Goal: Check status: Check status

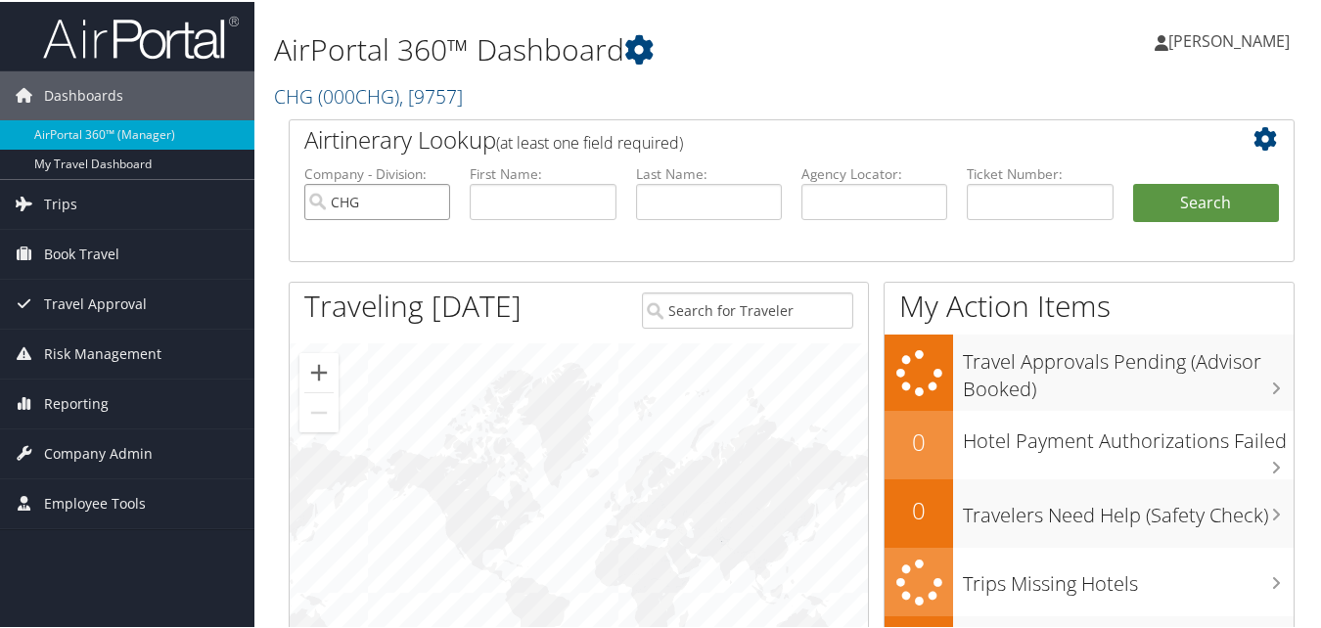
click at [438, 203] on input "CHG" at bounding box center [377, 200] width 146 height 36
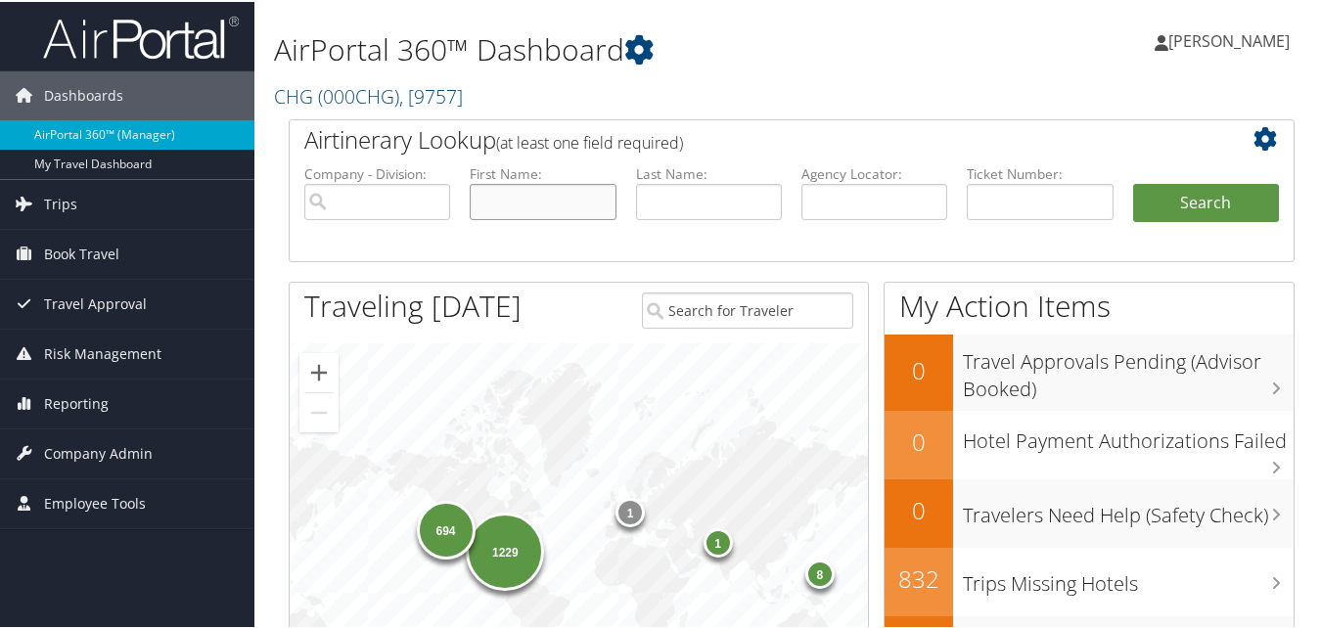
click at [589, 207] on input "text" at bounding box center [543, 200] width 146 height 36
paste input "Evan"
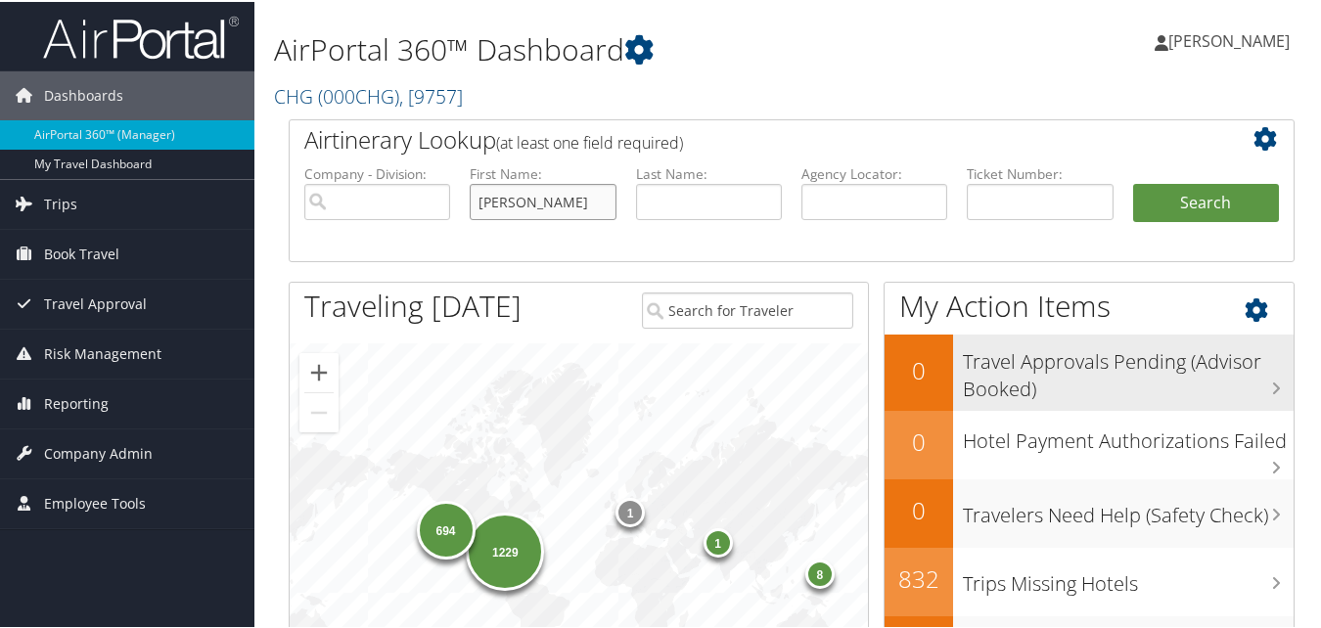
type input "Evan"
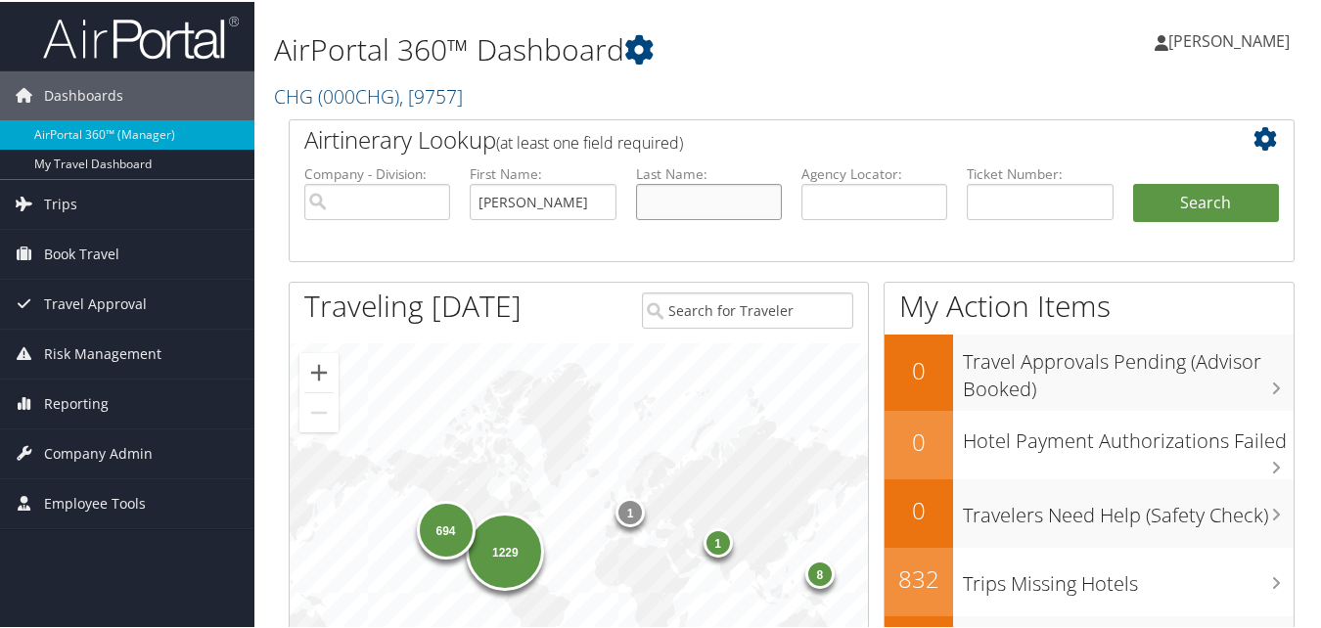
click at [696, 204] on input "text" at bounding box center [709, 200] width 146 height 36
paste input "Nadler"
type input "Nadler"
click at [1207, 199] on button "Search" at bounding box center [1206, 201] width 146 height 39
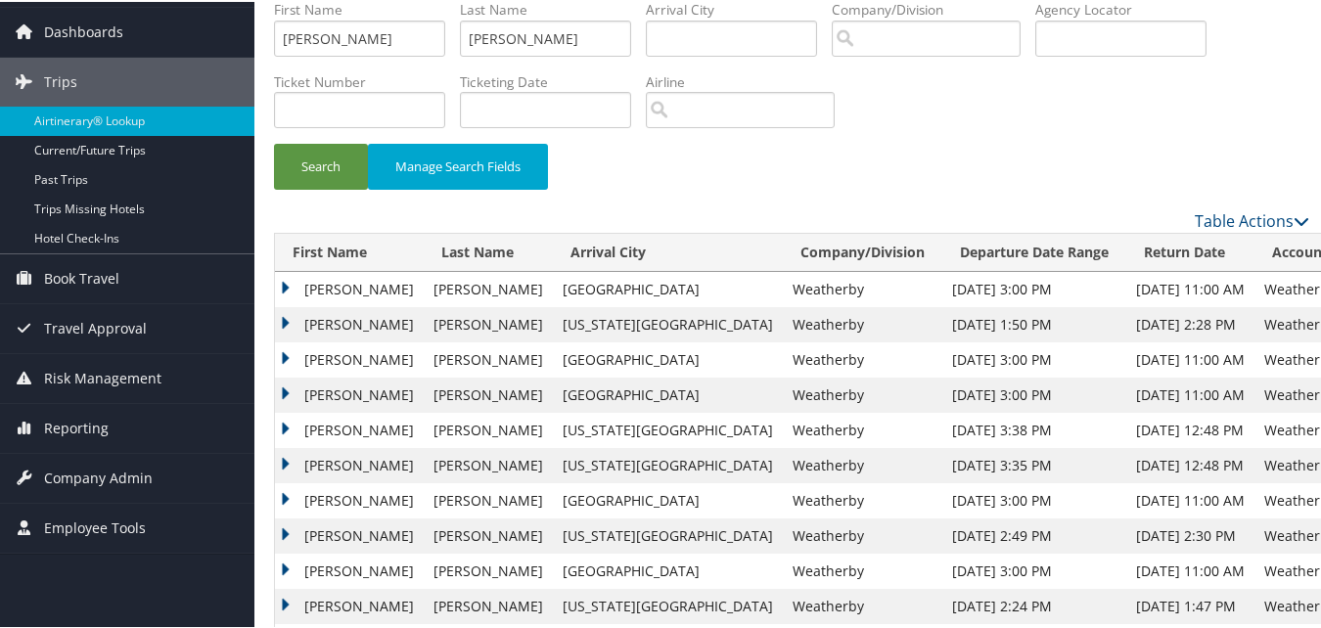
scroll to position [98, 0]
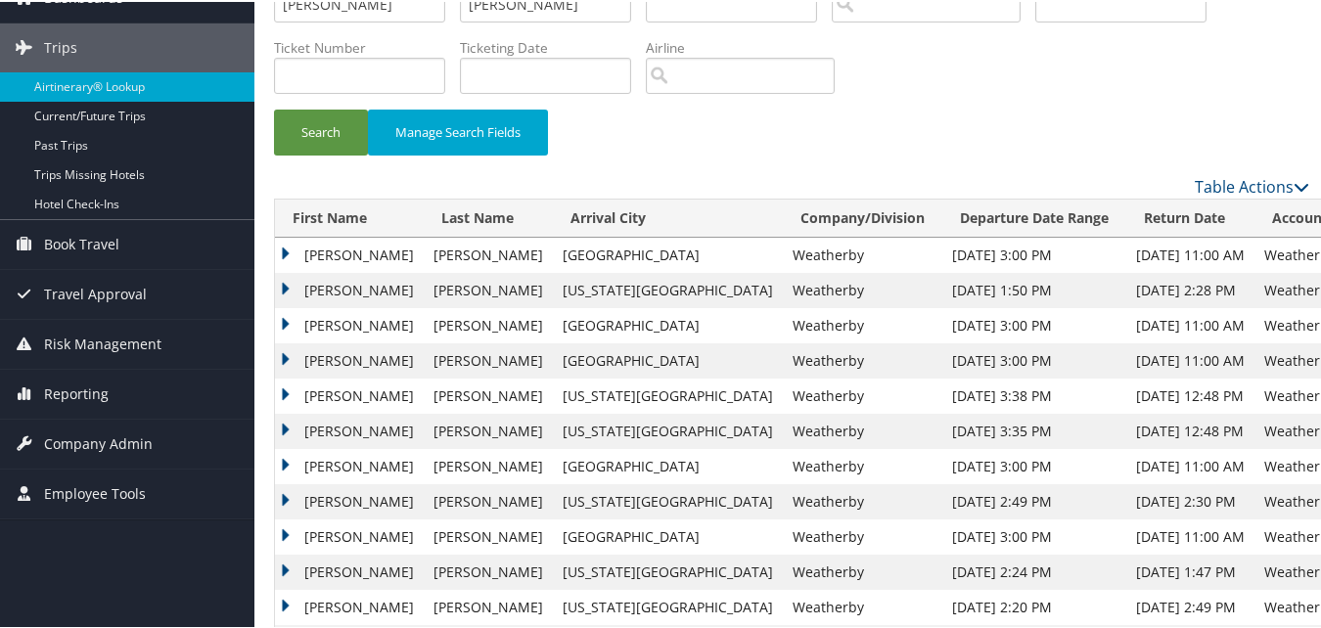
click at [281, 319] on td "Evan" at bounding box center [349, 323] width 149 height 35
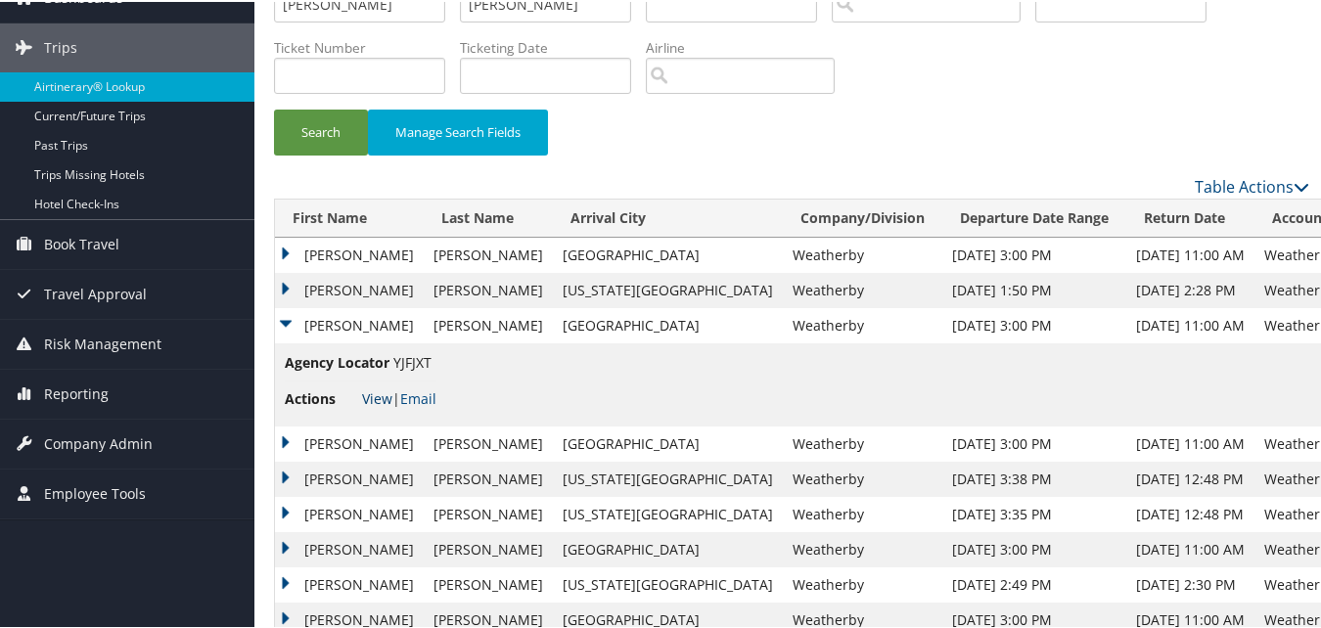
click at [380, 398] on link "View" at bounding box center [377, 396] width 30 height 19
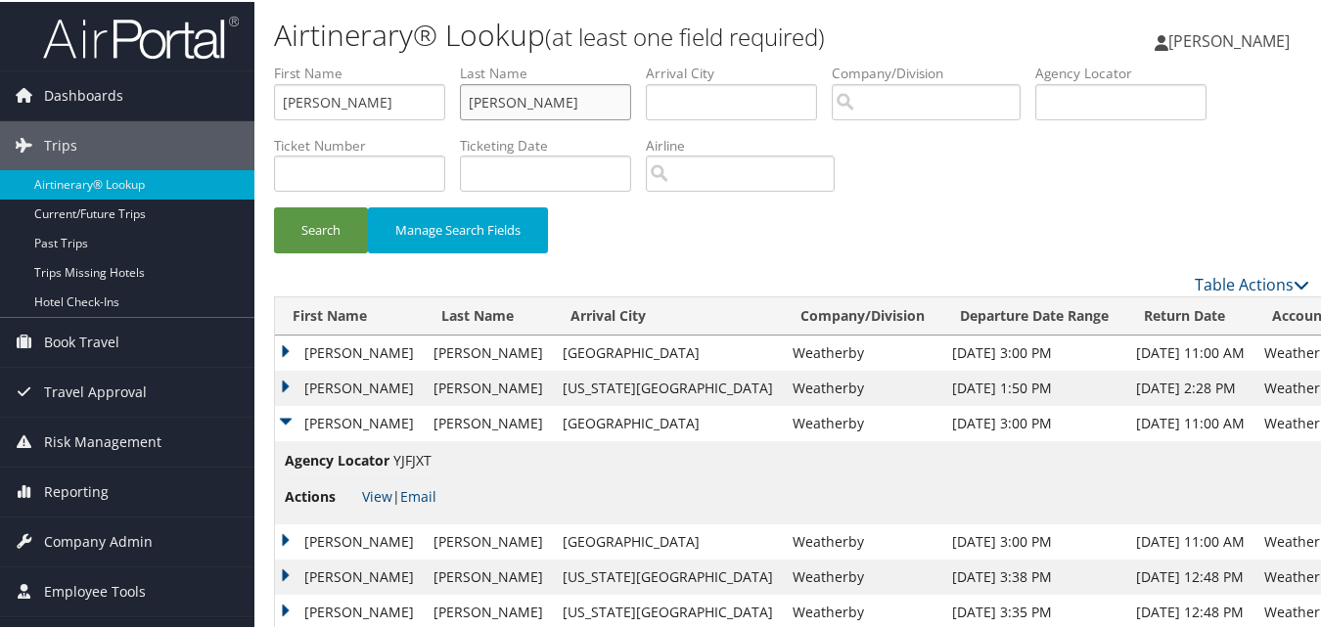
click at [474, 117] on input "Nadler" at bounding box center [545, 100] width 171 height 36
click at [430, 98] on input "Evan" at bounding box center [359, 100] width 171 height 36
click at [430, 98] on input "[PERSON_NAME]" at bounding box center [359, 100] width 171 height 36
paste input "Shahram"
type input "Shahram"
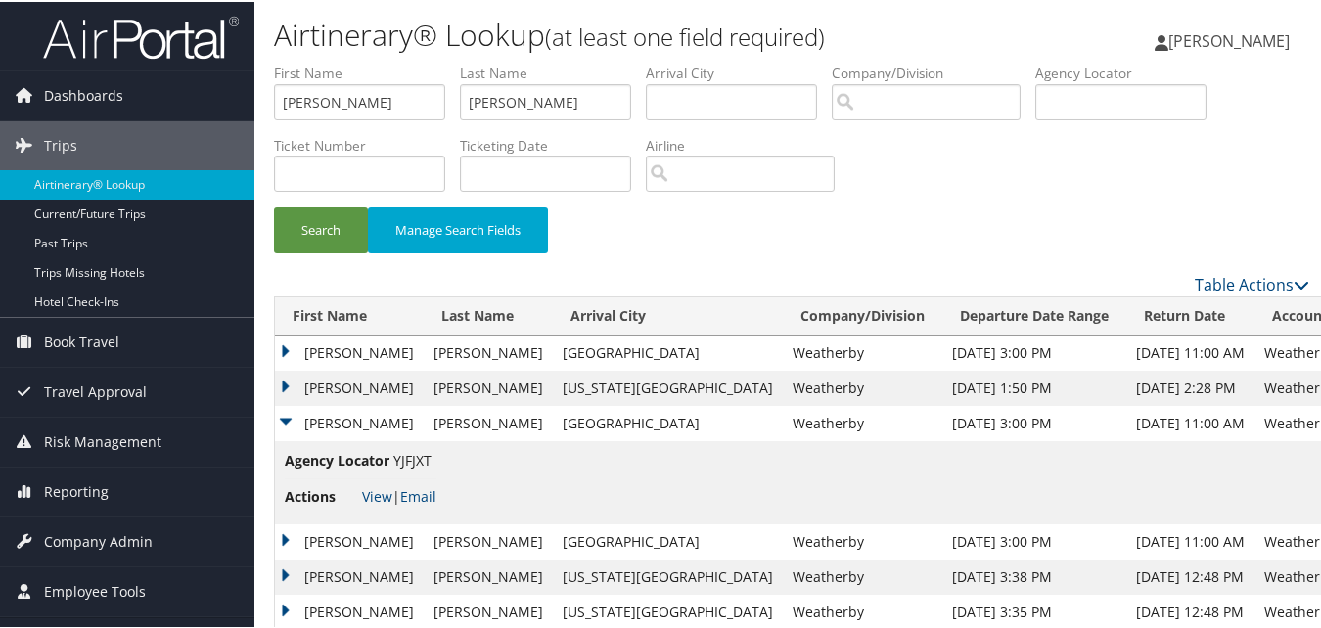
click at [581, 126] on li "Last Name Nadler" at bounding box center [553, 97] width 186 height 71
click at [568, 104] on input "[PERSON_NAME]" at bounding box center [545, 100] width 171 height 36
paste input "Tabib"
type input "Tabib"
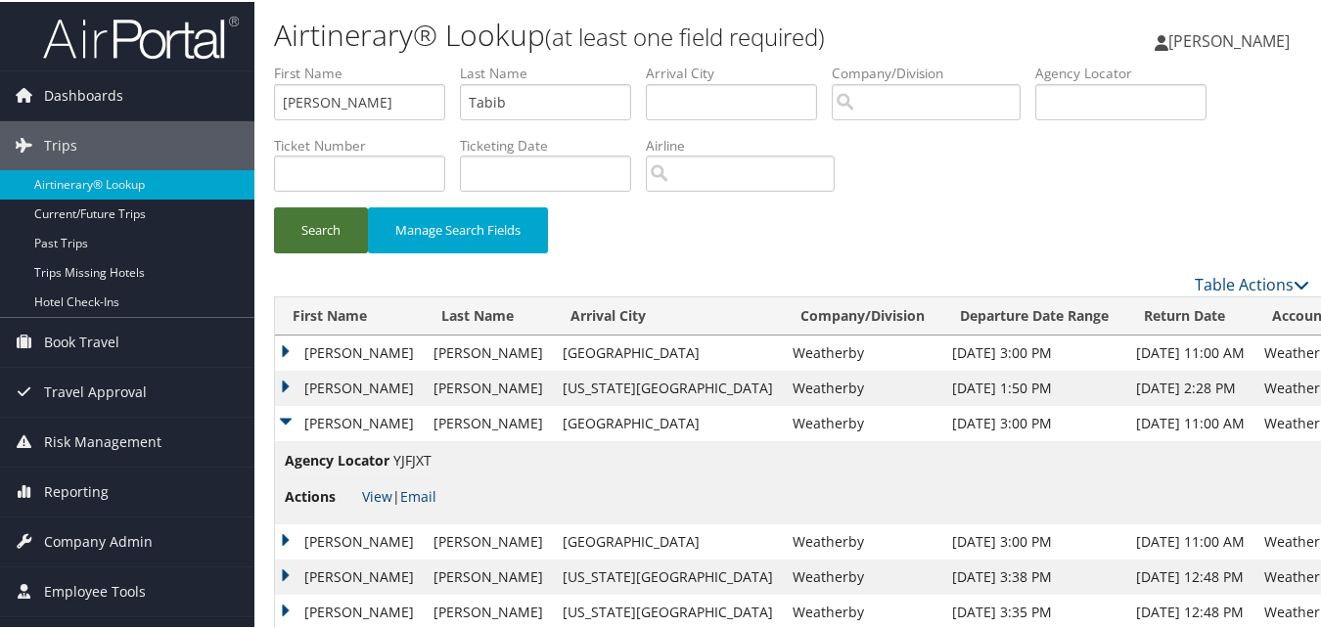
click at [324, 209] on button "Search" at bounding box center [321, 228] width 94 height 46
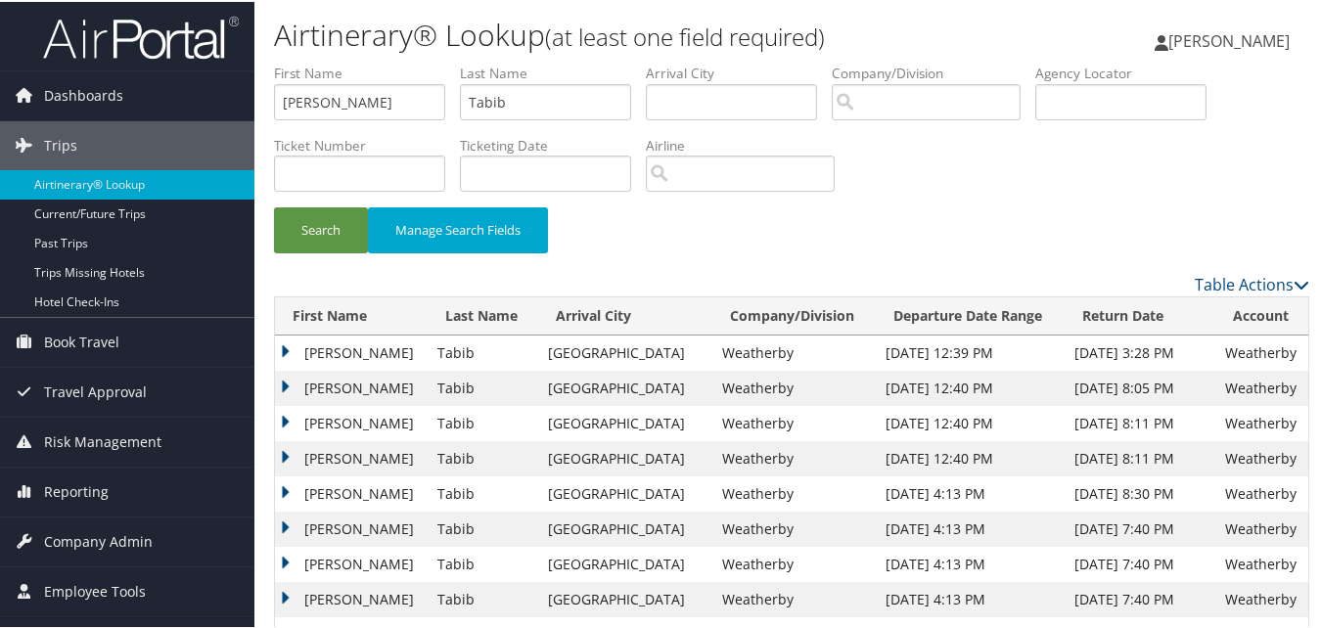
click at [288, 384] on td "Shahram" at bounding box center [351, 386] width 153 height 35
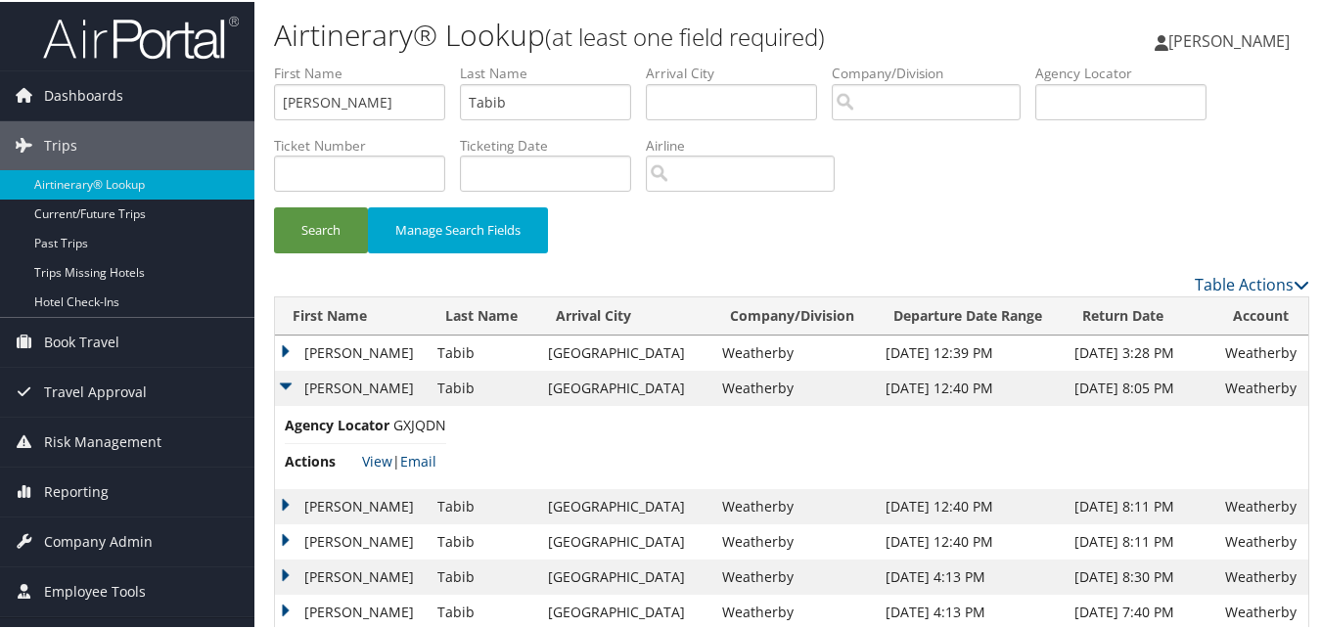
click at [359, 454] on li "Actions View | Email" at bounding box center [365, 459] width 161 height 35
click at [370, 455] on link "View" at bounding box center [377, 459] width 30 height 19
click at [337, 95] on input "Shahram" at bounding box center [359, 100] width 171 height 36
paste input "Rafael"
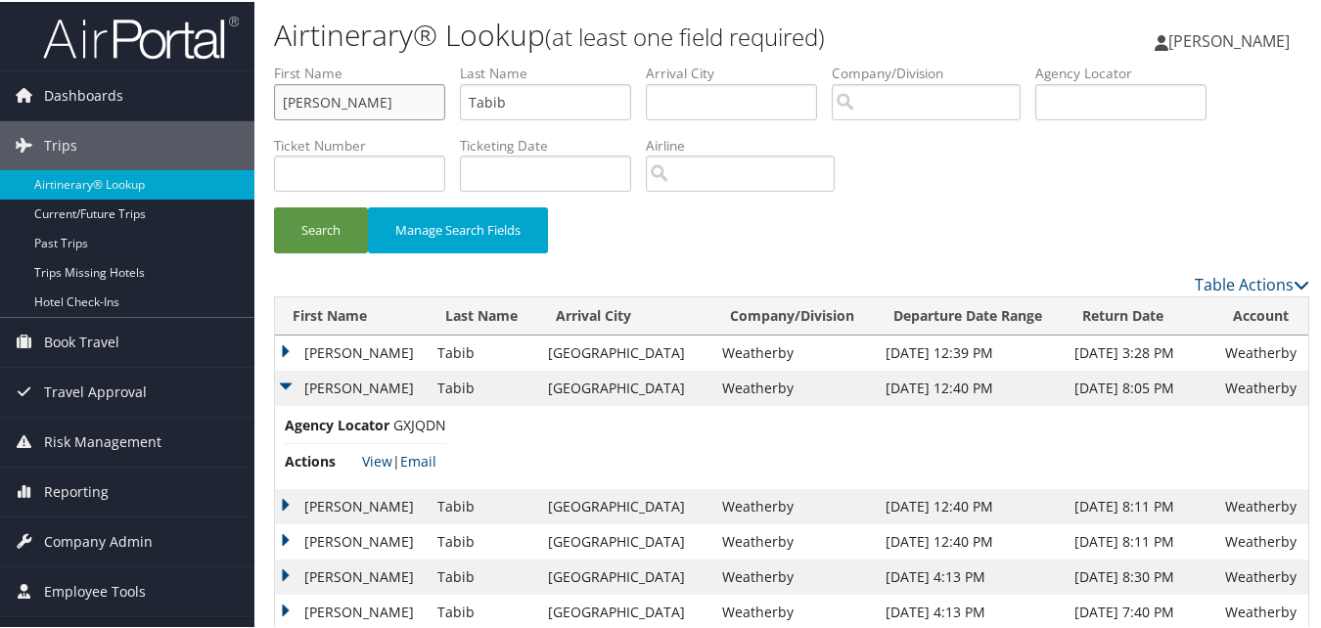
type input "Rafael"
click at [552, 91] on input "Tabib" at bounding box center [545, 100] width 171 height 36
paste input "Marin"
type input "Marin"
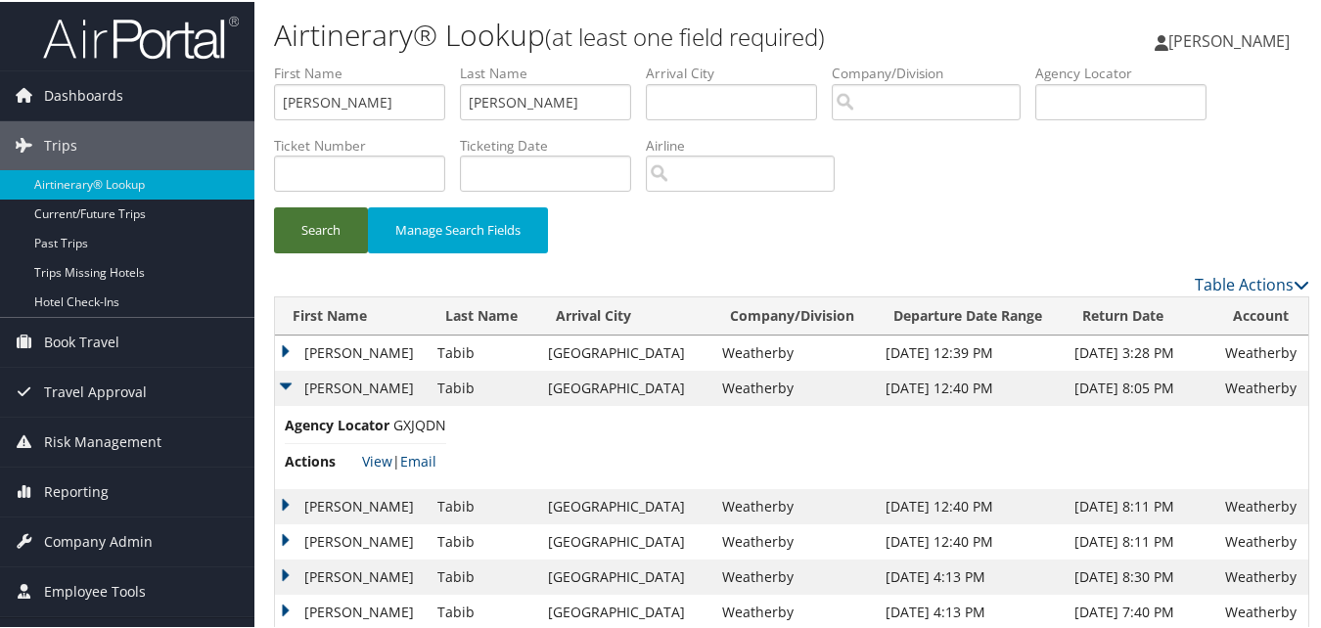
click at [295, 228] on button "Search" at bounding box center [321, 228] width 94 height 46
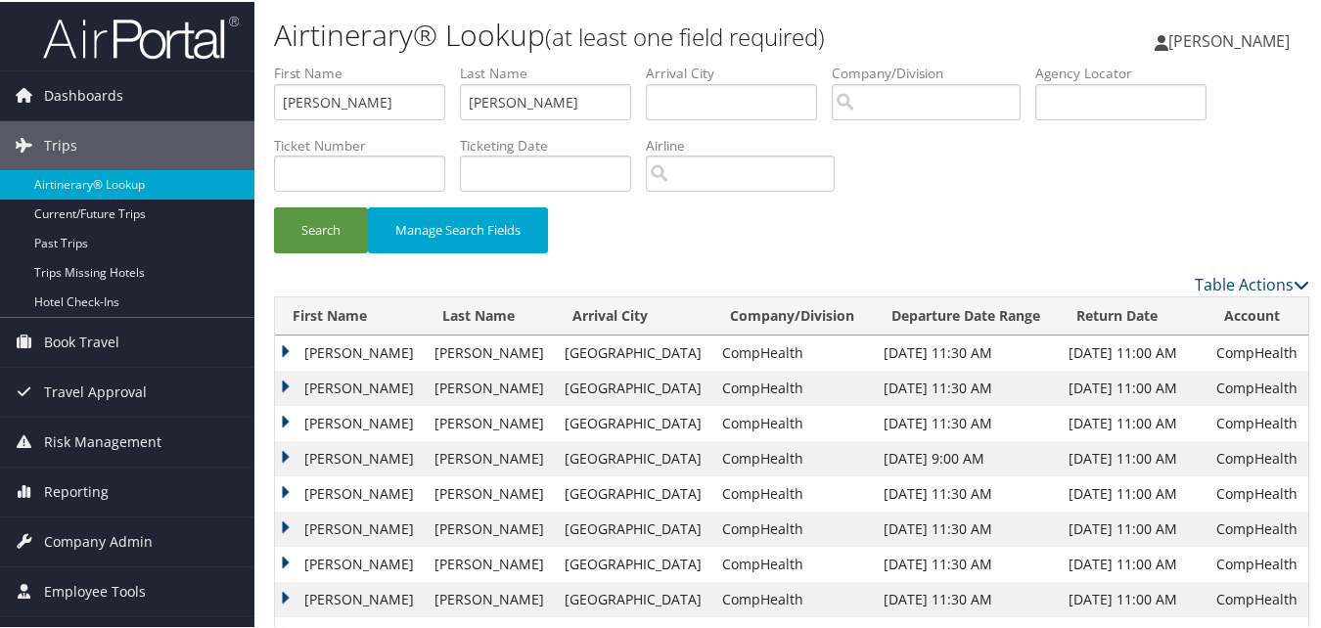
drag, startPoint x: 286, startPoint y: 386, endPoint x: 295, endPoint y: 402, distance: 19.3
click at [286, 385] on td "Rafael" at bounding box center [350, 386] width 150 height 35
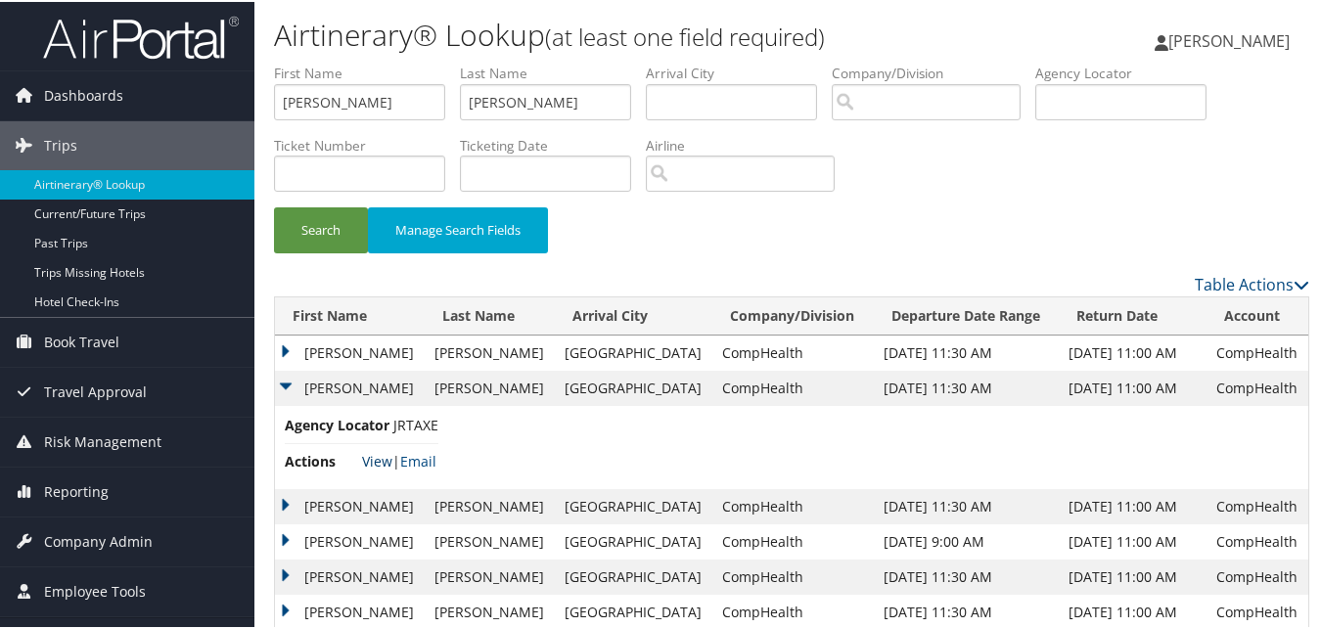
click at [378, 458] on link "View" at bounding box center [377, 459] width 30 height 19
click at [333, 107] on input "Rafael" at bounding box center [359, 100] width 171 height 36
paste input "Shahid"
type input "Shahid"
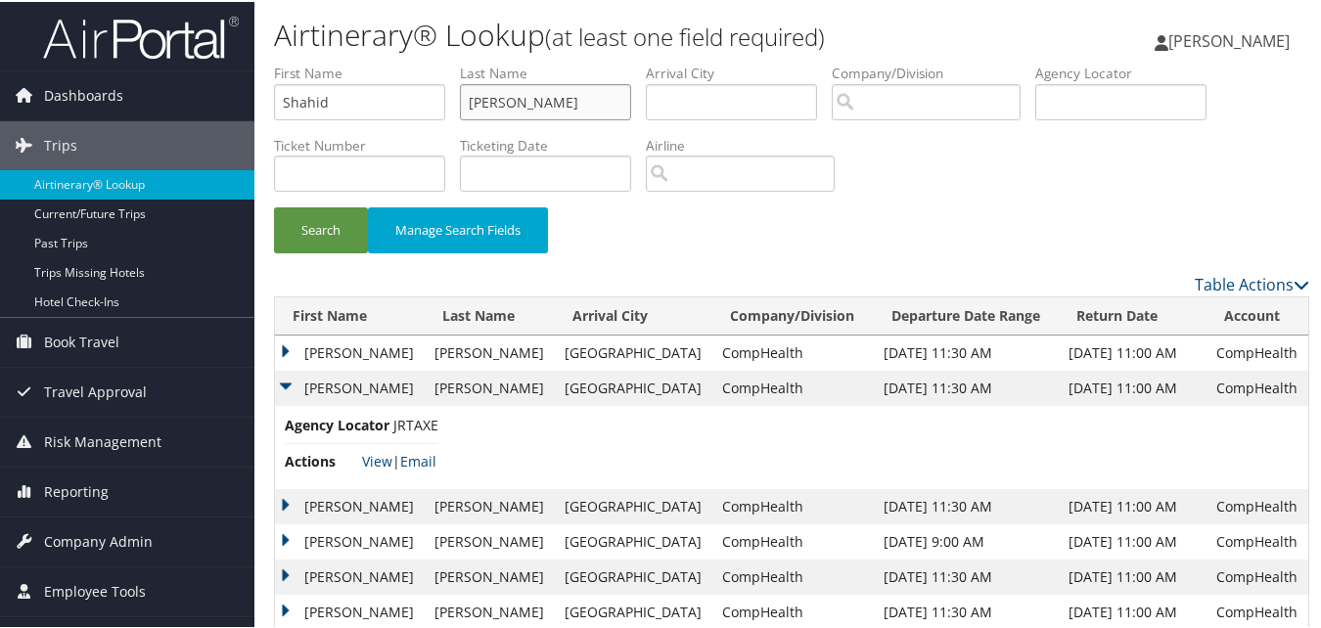
click at [574, 112] on input "Marin" at bounding box center [545, 100] width 171 height 36
paste input "Habib"
type input "Habib"
click at [289, 226] on button "Search" at bounding box center [321, 228] width 94 height 46
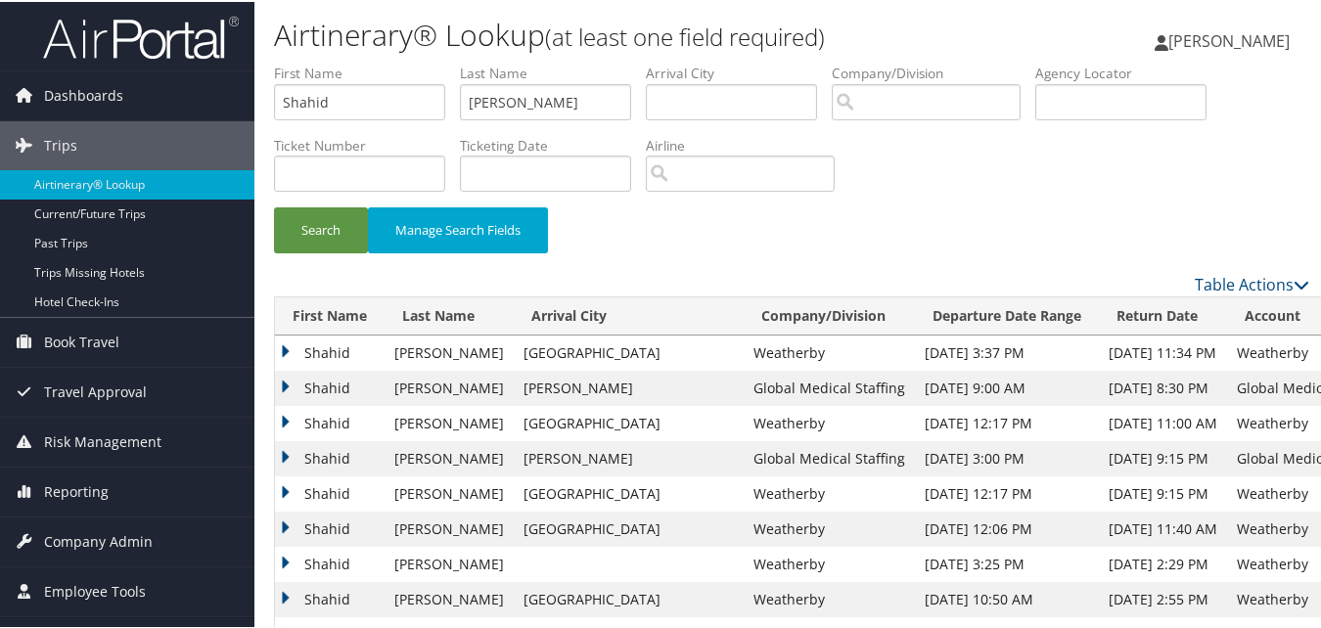
drag, startPoint x: 284, startPoint y: 419, endPoint x: 295, endPoint y: 433, distance: 18.2
click at [284, 419] on td "Shahid" at bounding box center [330, 421] width 110 height 35
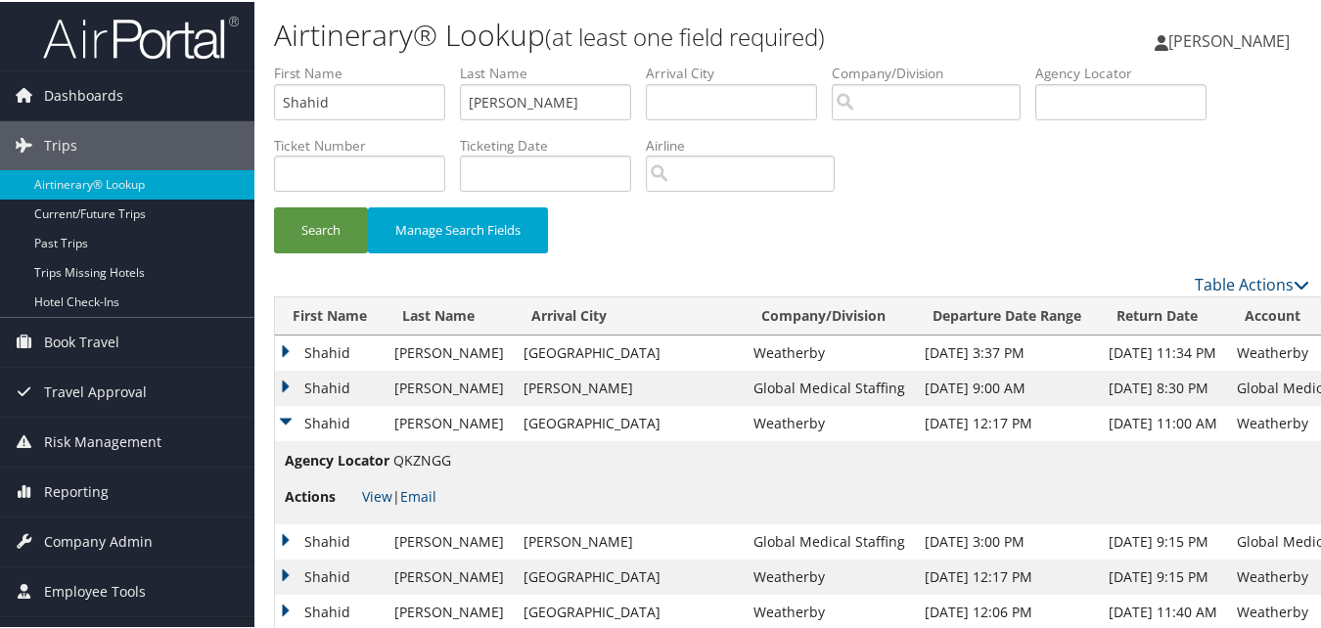
click at [359, 489] on li "Actions View | Email" at bounding box center [368, 494] width 166 height 35
click at [369, 489] on link "View" at bounding box center [377, 494] width 30 height 19
click at [395, 100] on input "Shahid" at bounding box center [359, 100] width 171 height 36
paste input "[PERSON_NAME]"
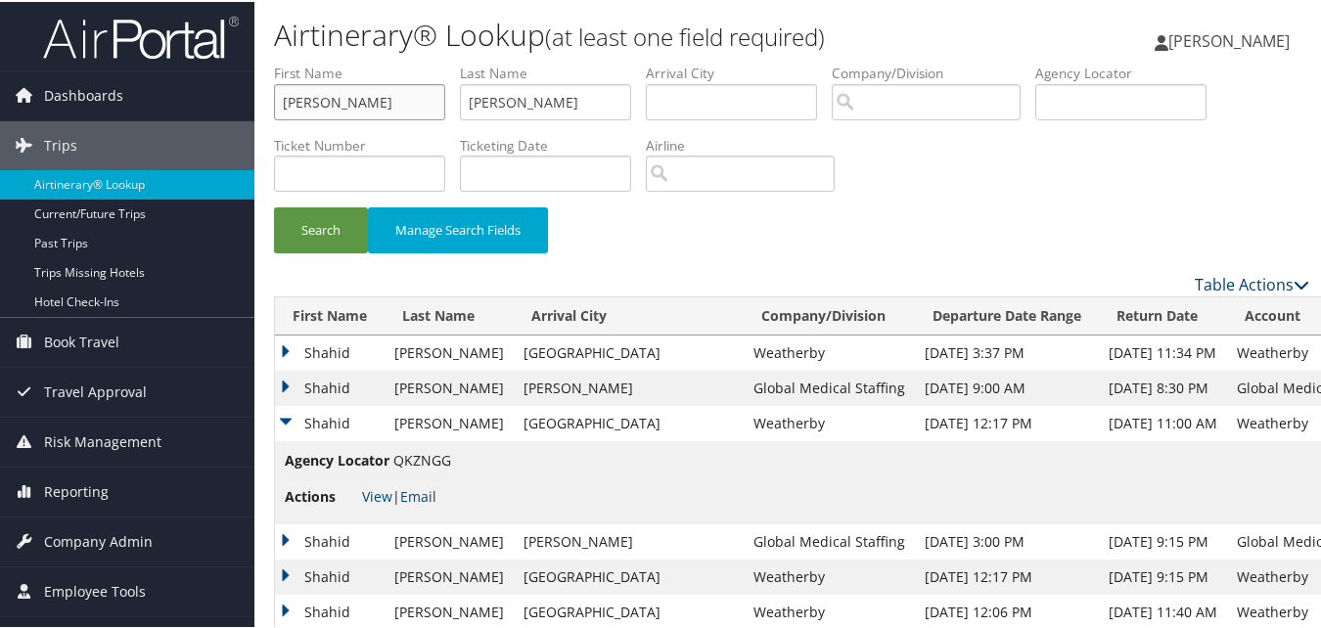
type input "[PERSON_NAME]"
click at [488, 100] on input "Habib" at bounding box center [545, 100] width 171 height 36
paste input "Web"
type input "[PERSON_NAME]"
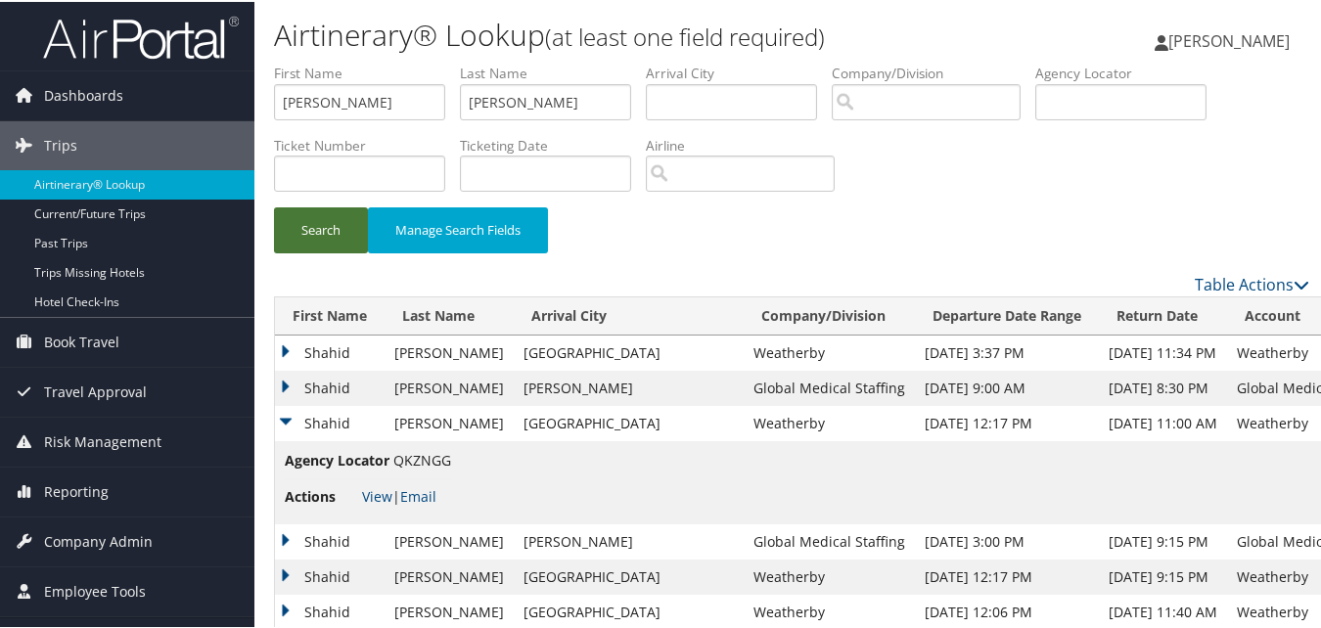
click at [339, 223] on button "Search" at bounding box center [321, 228] width 94 height 46
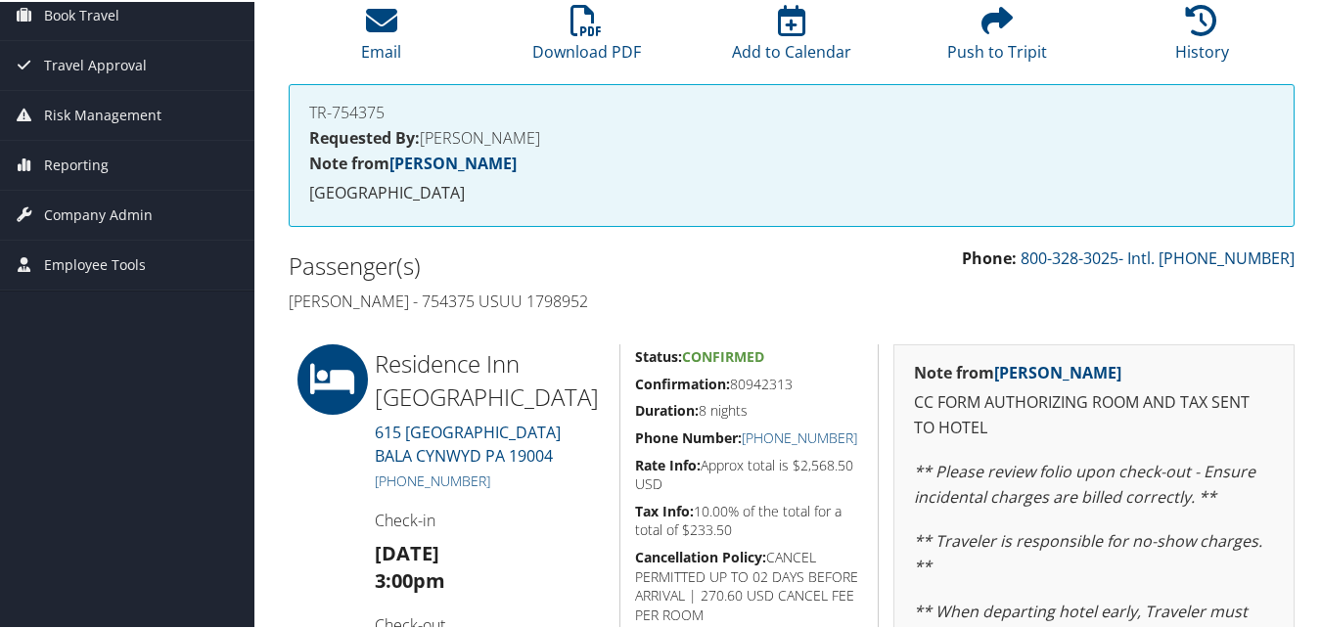
scroll to position [391, 0]
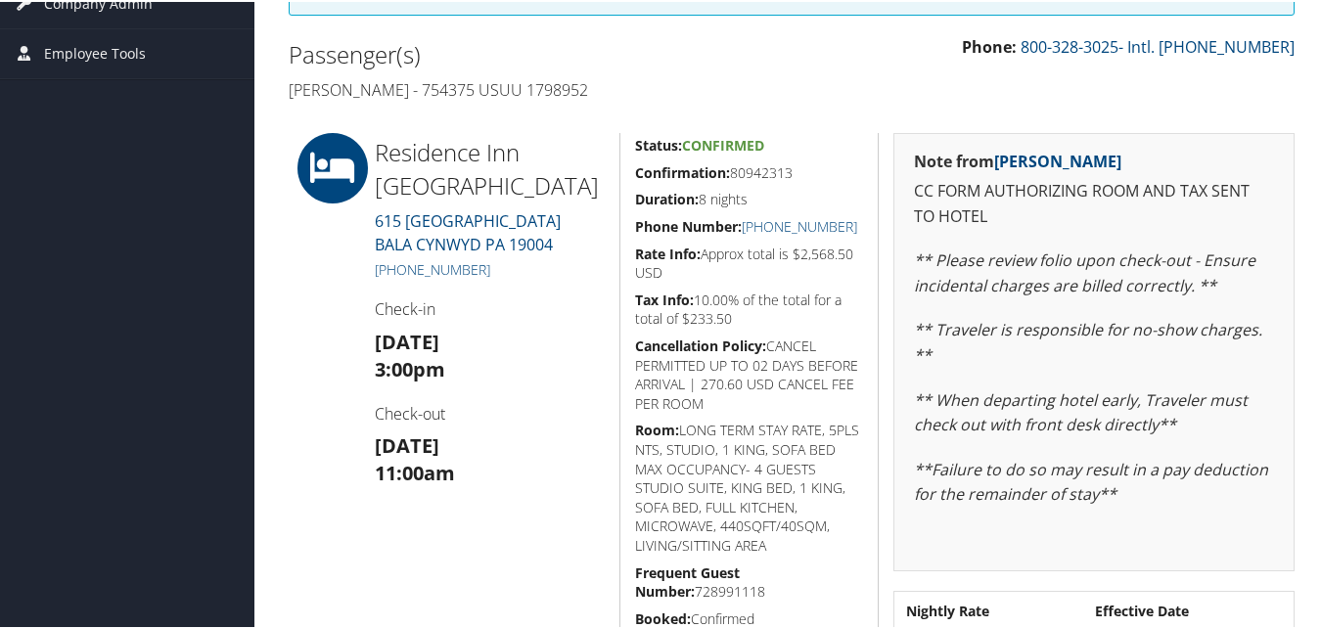
drag, startPoint x: 630, startPoint y: 166, endPoint x: 792, endPoint y: 163, distance: 161.5
click at [792, 163] on div "Status: Confirmed Confirmation: 80942313 Duration: 8 nights Phone Number: [PHON…" at bounding box center [748, 483] width 259 height 704
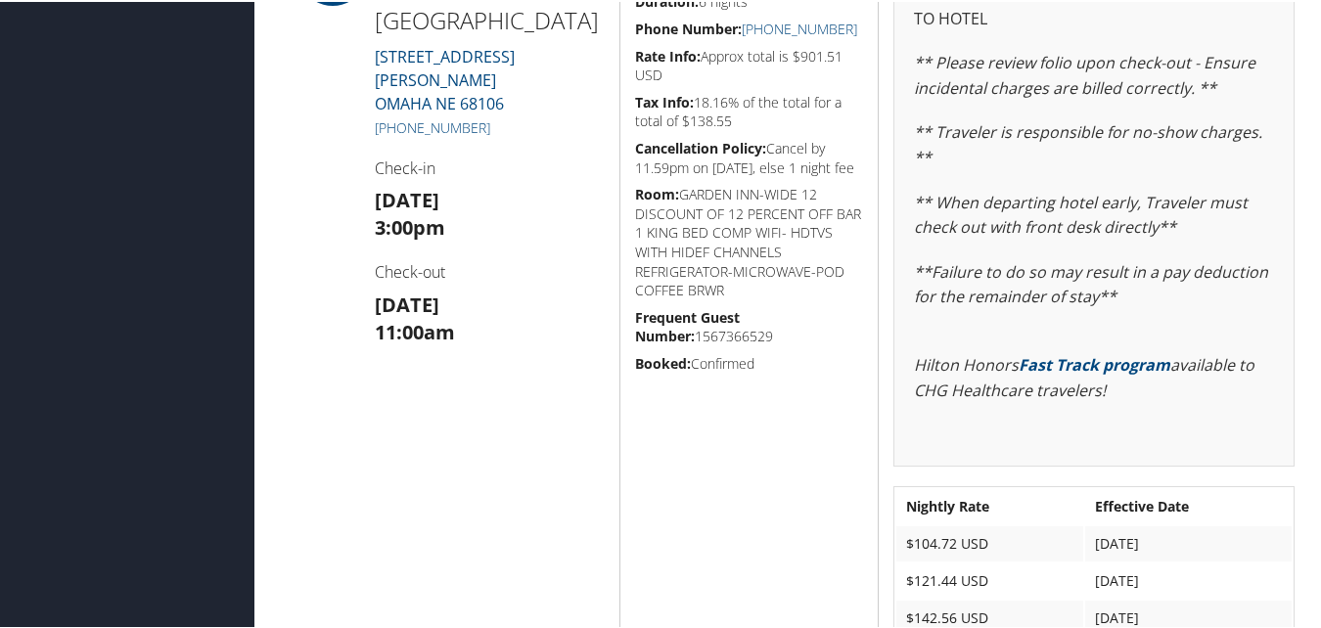
scroll to position [685, 0]
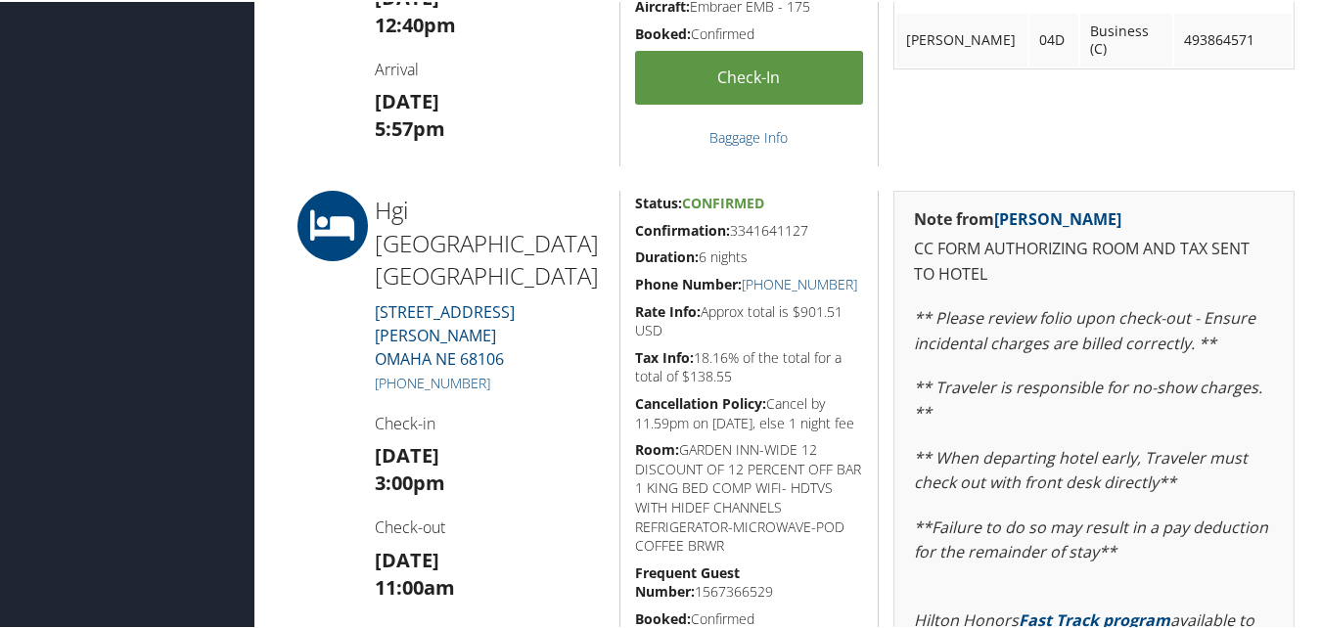
drag, startPoint x: 688, startPoint y: 225, endPoint x: 815, endPoint y: 229, distance: 127.3
click at [815, 229] on h5 "Confirmation: 3341641127" at bounding box center [749, 229] width 229 height 20
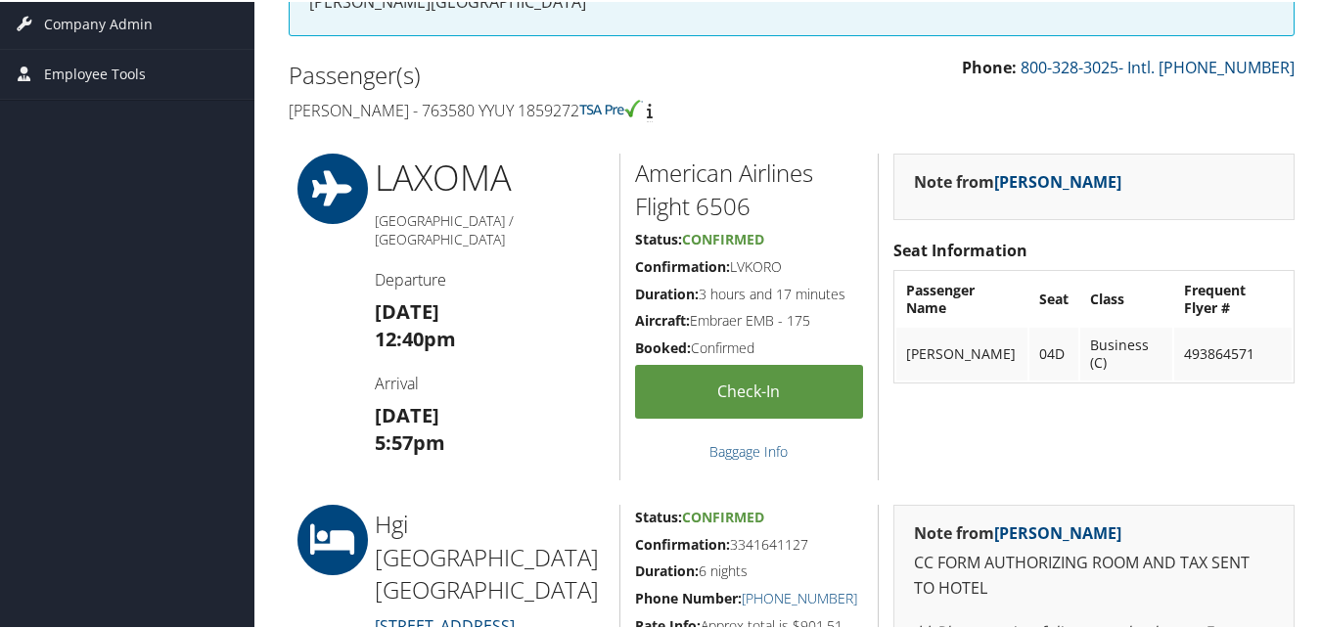
scroll to position [98, 0]
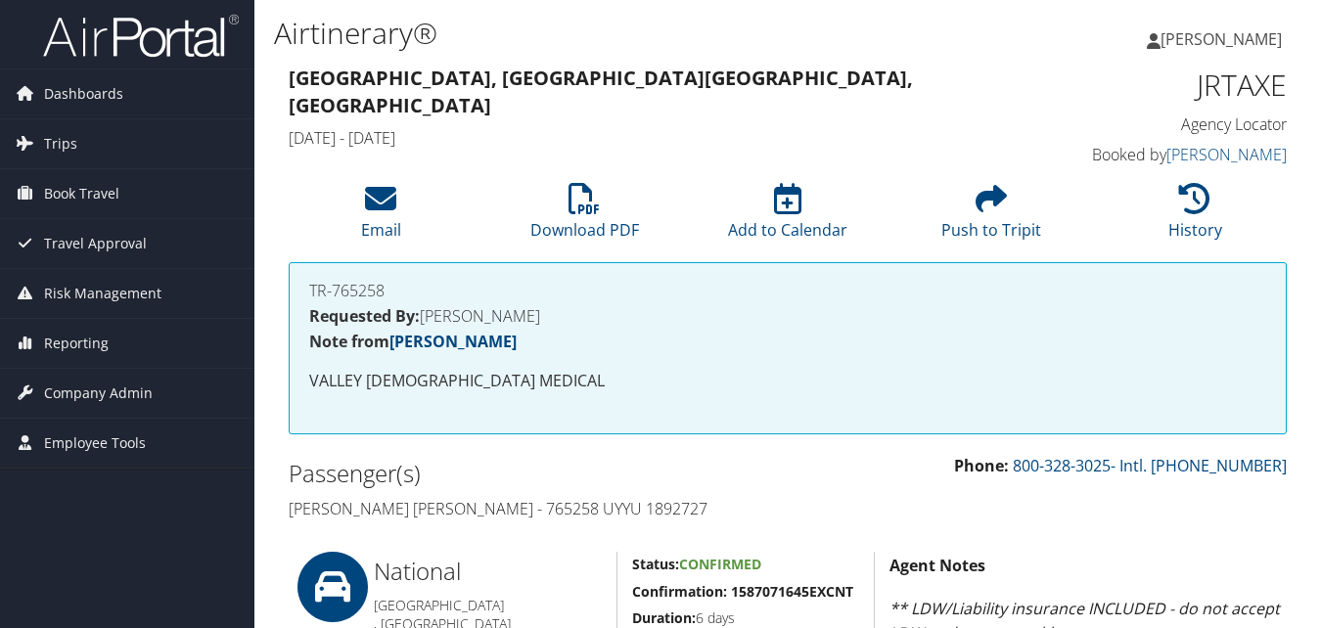
scroll to position [881, 0]
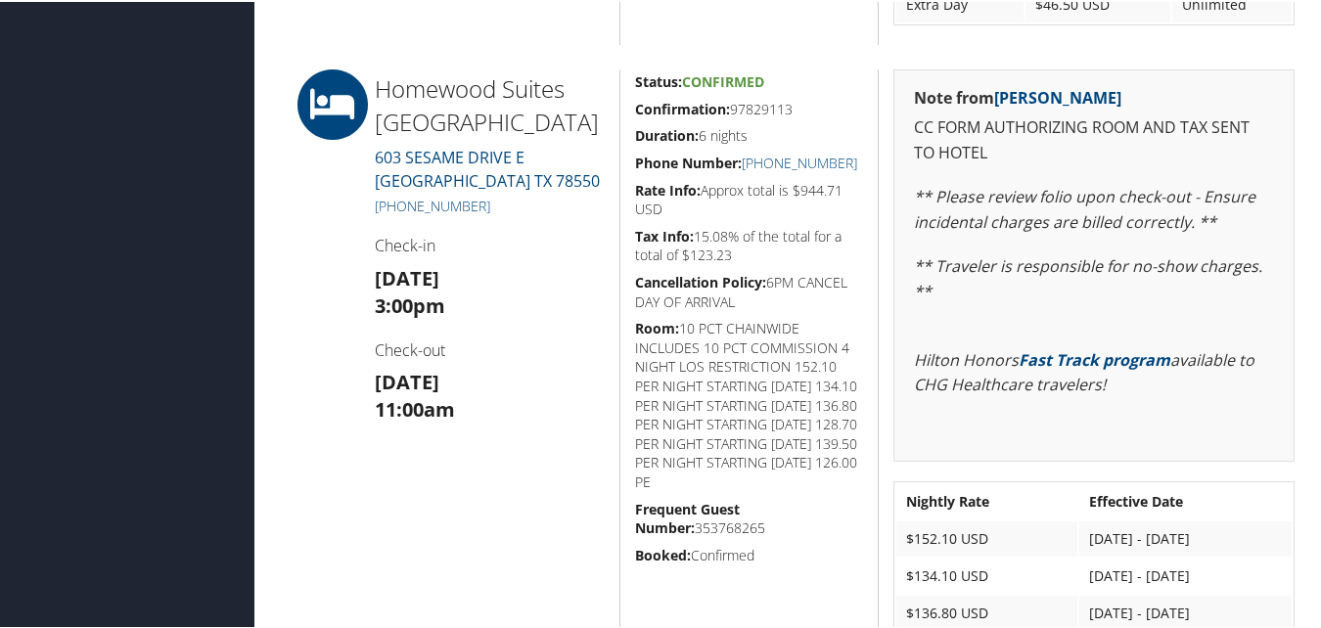
drag, startPoint x: 774, startPoint y: 101, endPoint x: 632, endPoint y: 113, distance: 142.4
click at [635, 113] on h5 "Confirmation: 97829113" at bounding box center [749, 108] width 229 height 20
copy h5 "Confirmation: 97829113"
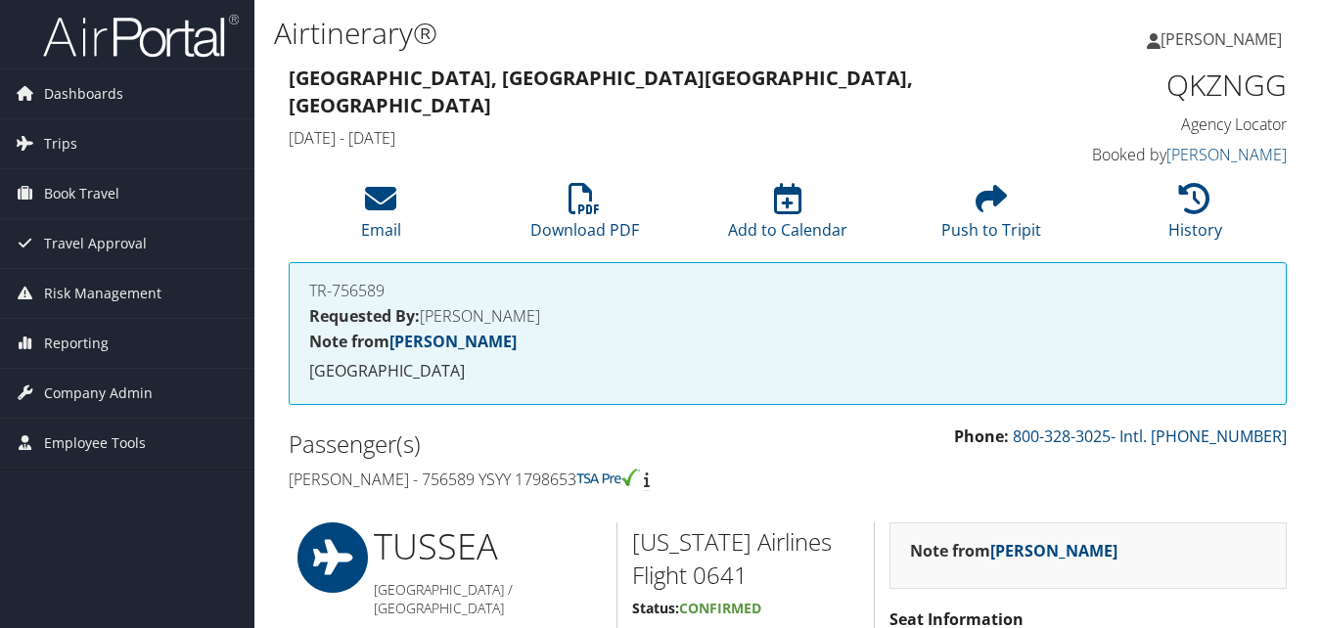
scroll to position [1099, 0]
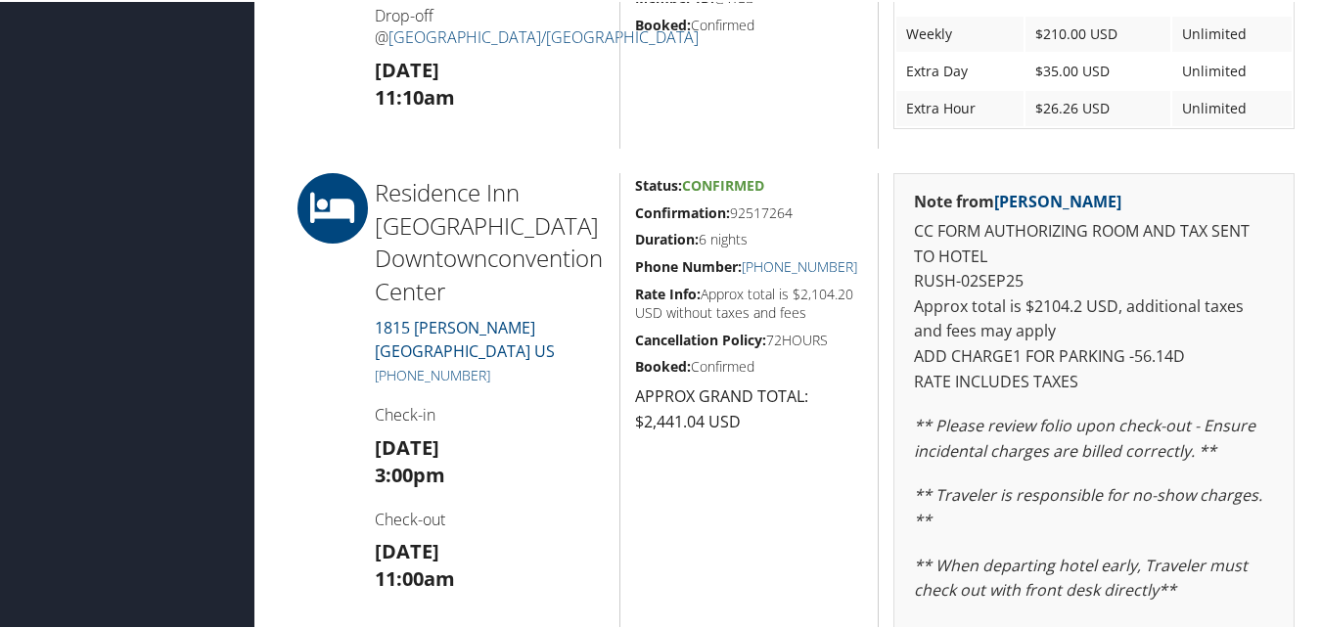
drag, startPoint x: 630, startPoint y: 213, endPoint x: 803, endPoint y: 204, distance: 173.4
click at [803, 204] on div "Status: Confirmed Confirmation: 92517264 Duration: 6 nights Phone Number: +1 (2…" at bounding box center [748, 511] width 259 height 681
copy h5 "Confirmation: 92517264"
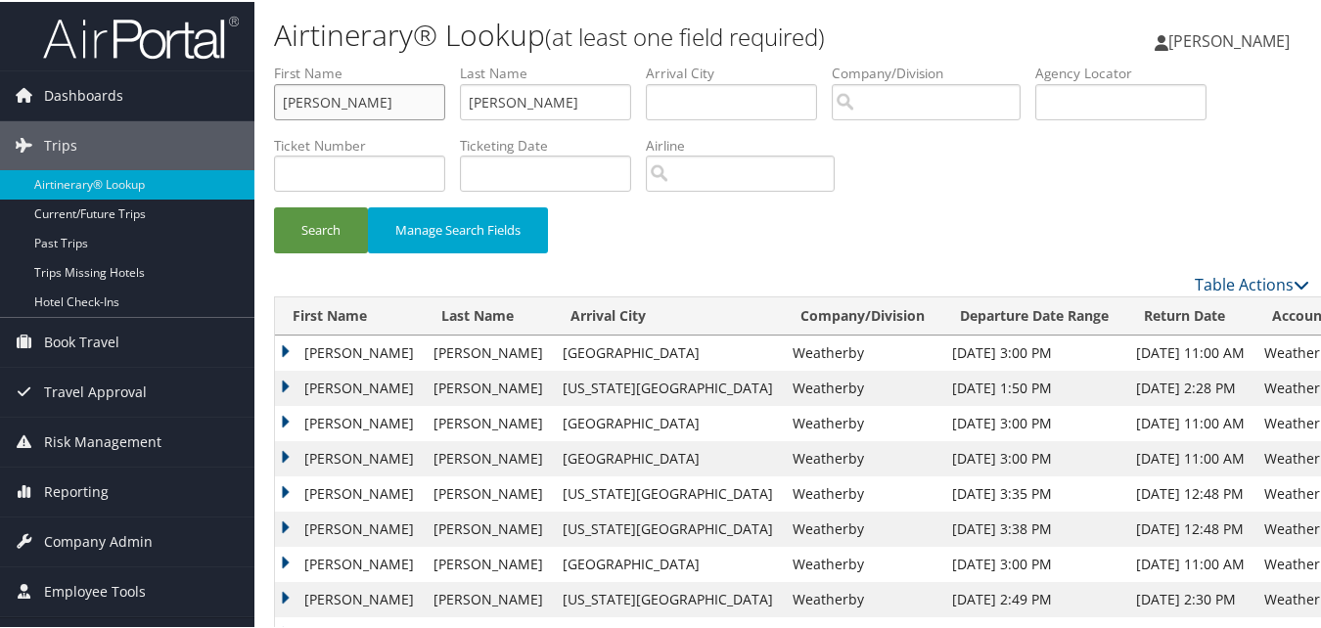
click at [344, 103] on input "[PERSON_NAME]" at bounding box center [359, 100] width 171 height 36
paste input "[PERSON_NAME]"
type input "[PERSON_NAME]"
click at [568, 109] on input "[PERSON_NAME]" at bounding box center [545, 100] width 171 height 36
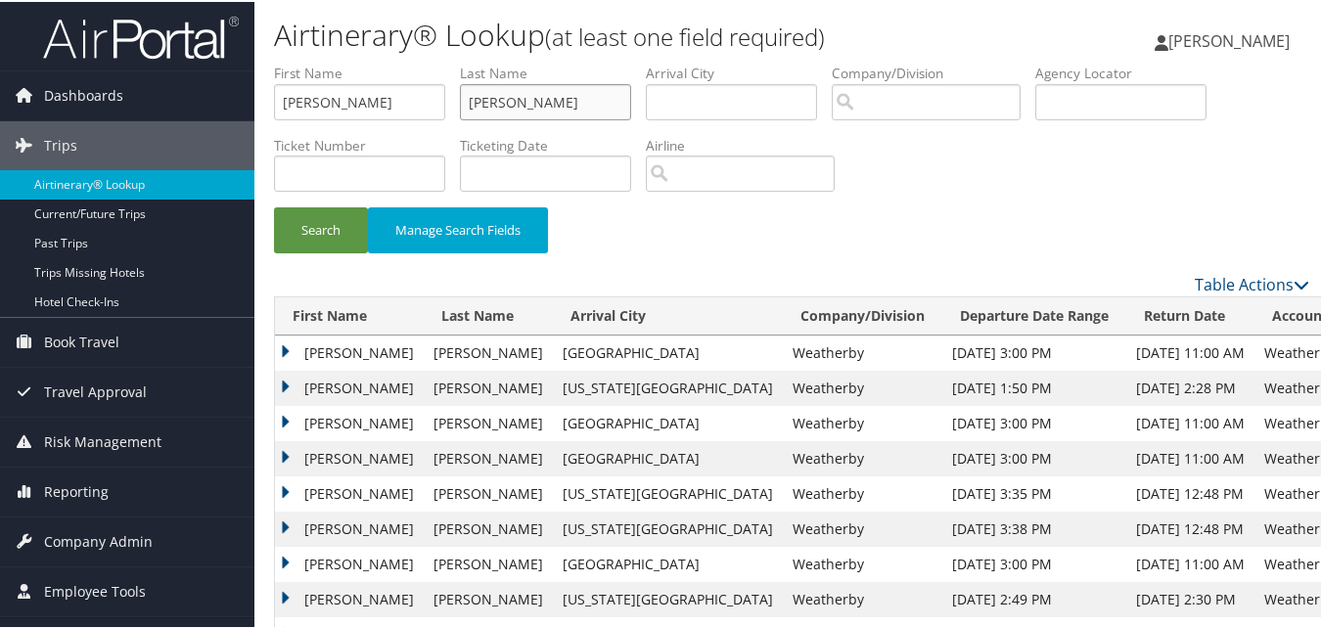
click at [568, 109] on input "[PERSON_NAME]" at bounding box center [545, 100] width 171 height 36
paste input "[PERSON_NAME]"
type input "[PERSON_NAME]"
click at [348, 223] on button "Search" at bounding box center [321, 228] width 94 height 46
